Goal: Information Seeking & Learning: Learn about a topic

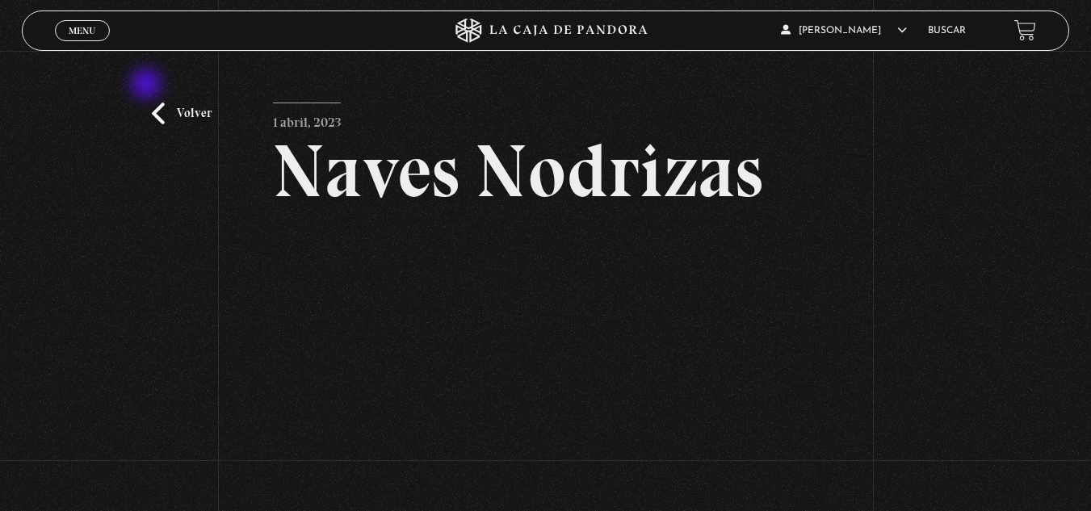
scroll to position [65, 0]
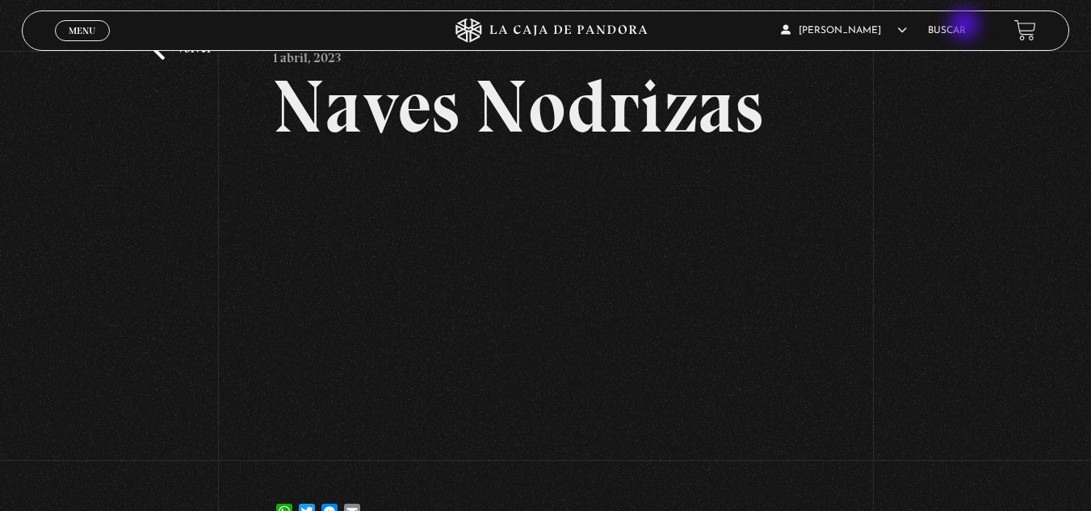
click at [966, 26] on link "Buscar" at bounding box center [947, 31] width 38 height 10
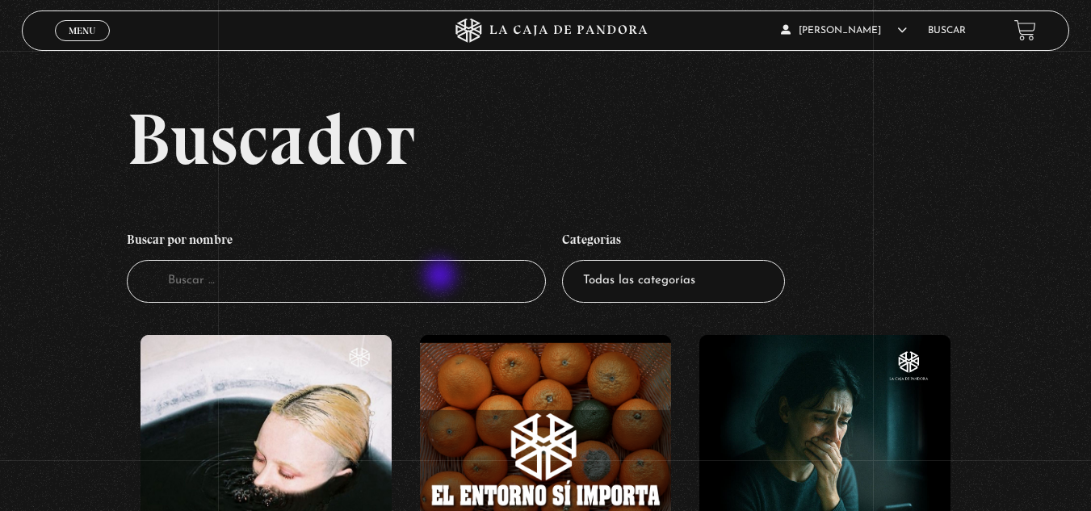
click at [442, 277] on input "Buscador" at bounding box center [336, 281] width 419 height 43
type input "proyecto hard"
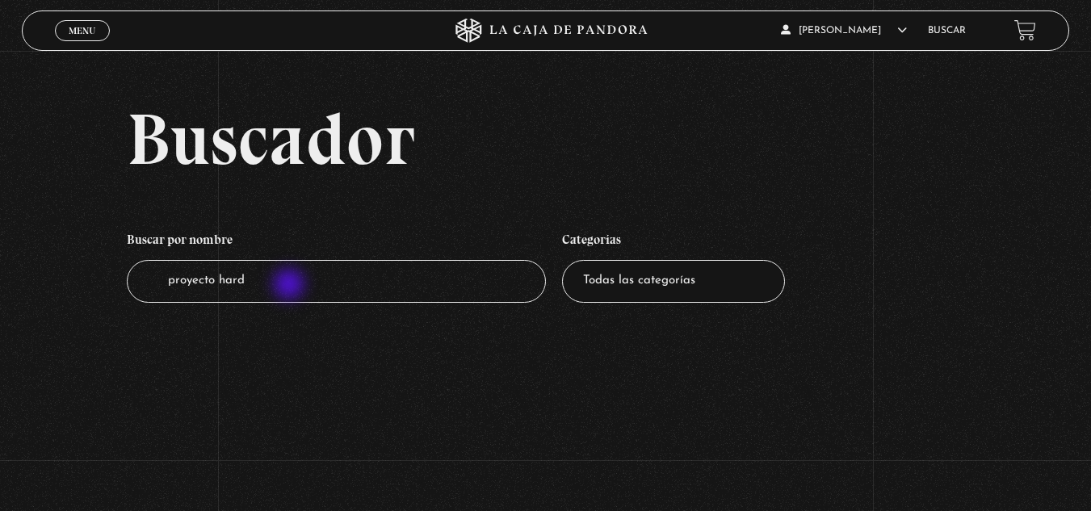
click at [291, 286] on input "proyecto hard" at bounding box center [336, 281] width 419 height 43
type input "proyecto ha"
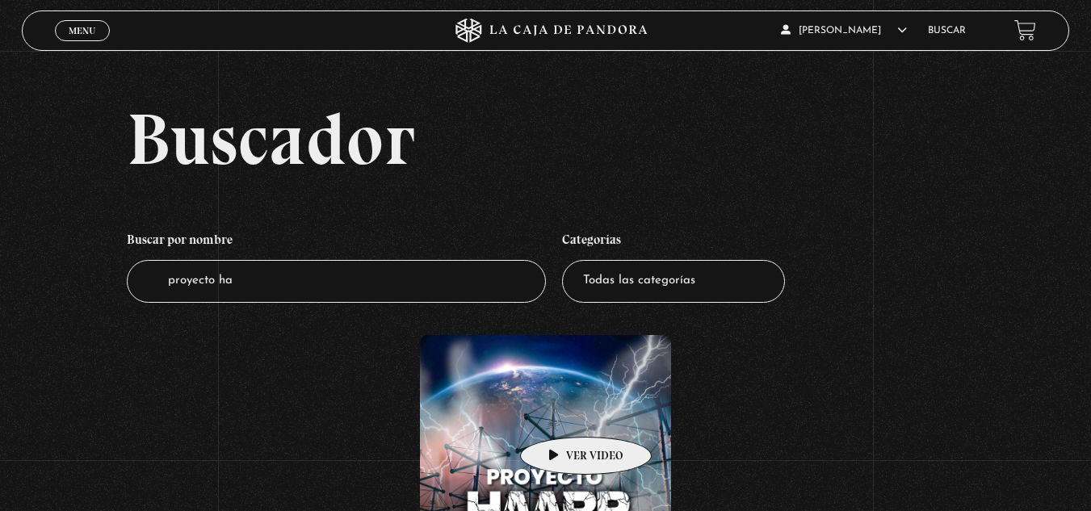
click at [561, 413] on figure at bounding box center [545, 460] width 251 height 251
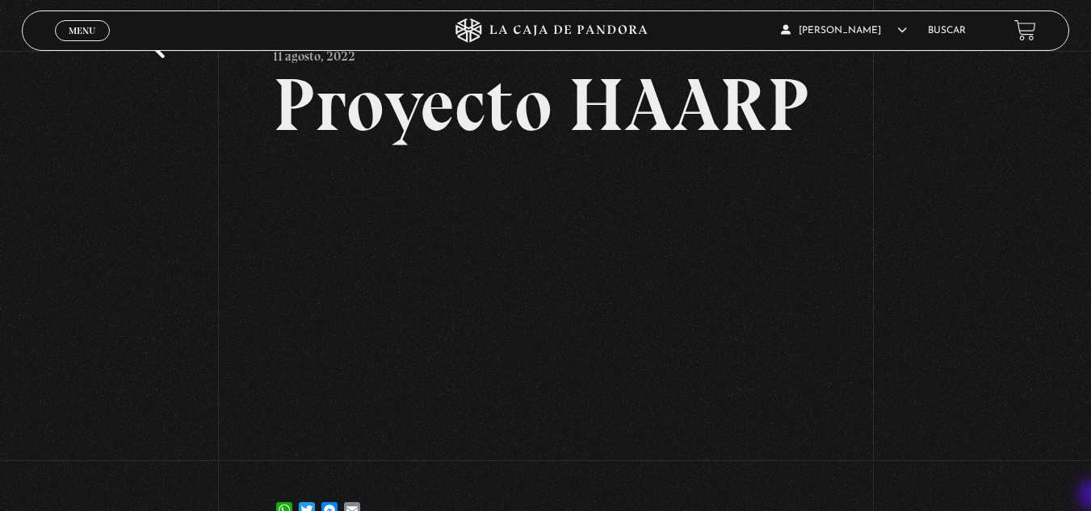
scroll to position [97, 0]
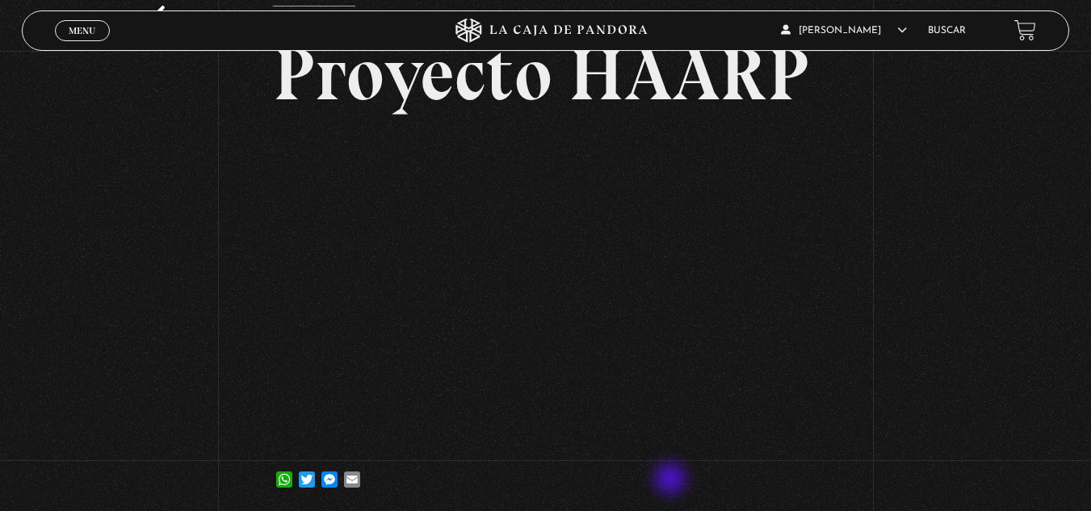
click at [672, 481] on div "WhatsApp Twitter Messenger Email" at bounding box center [545, 472] width 544 height 32
